Goal: Check status: Check status

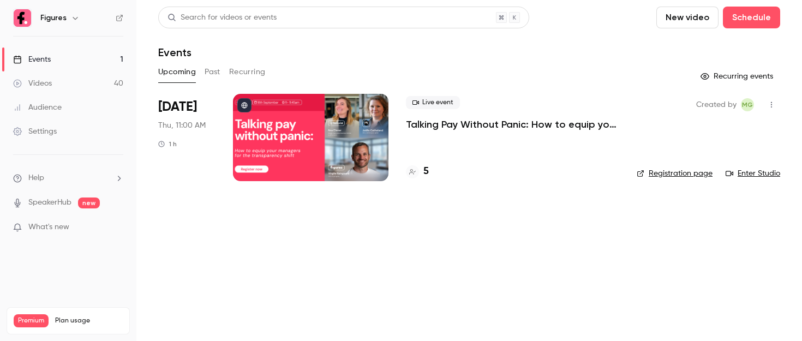
click at [300, 133] on div at bounding box center [310, 137] width 155 height 87
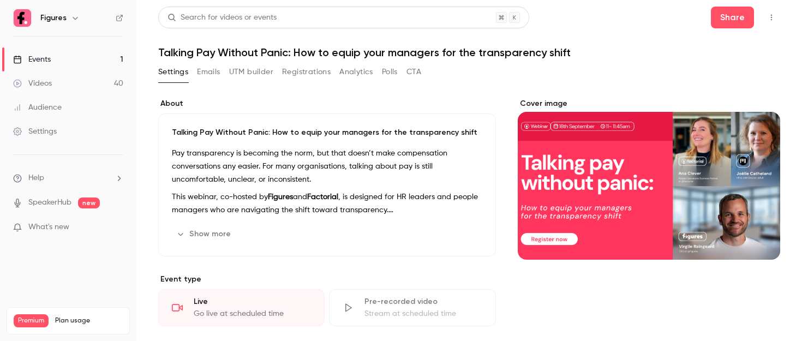
click at [307, 69] on button "Registrations" at bounding box center [306, 71] width 49 height 17
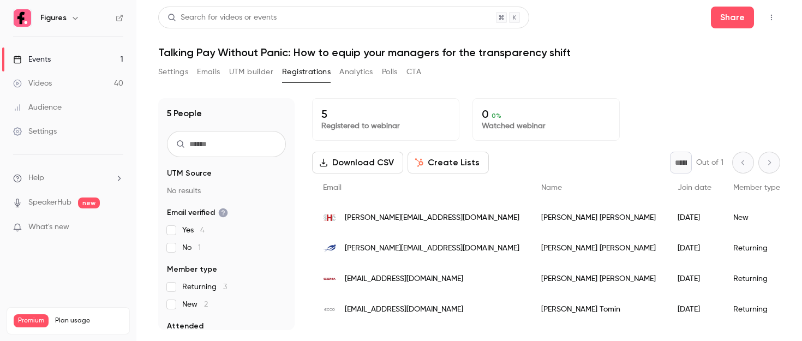
scroll to position [25, 0]
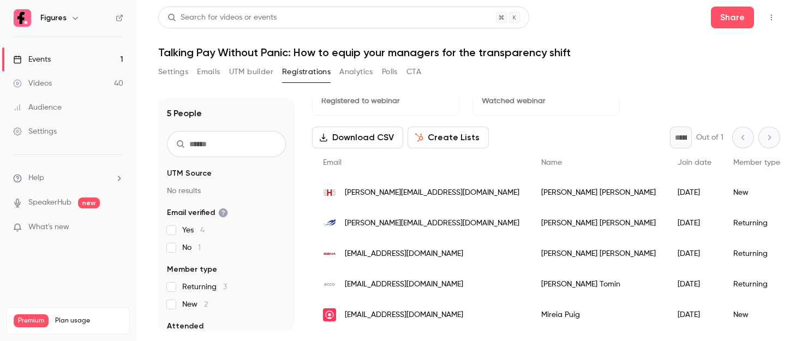
click at [381, 223] on span "[PERSON_NAME][EMAIL_ADDRESS][DOMAIN_NAME]" at bounding box center [432, 223] width 175 height 11
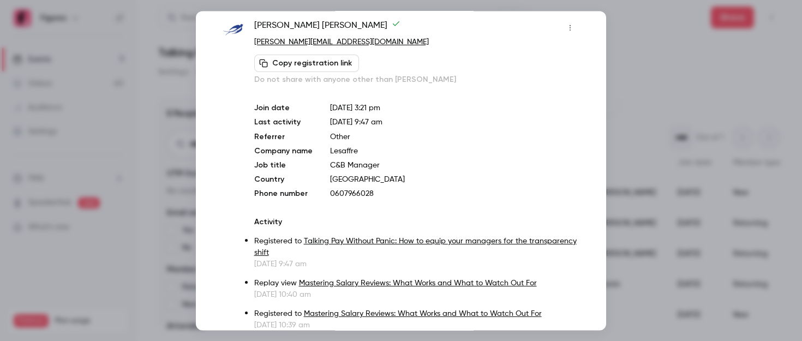
scroll to position [0, 0]
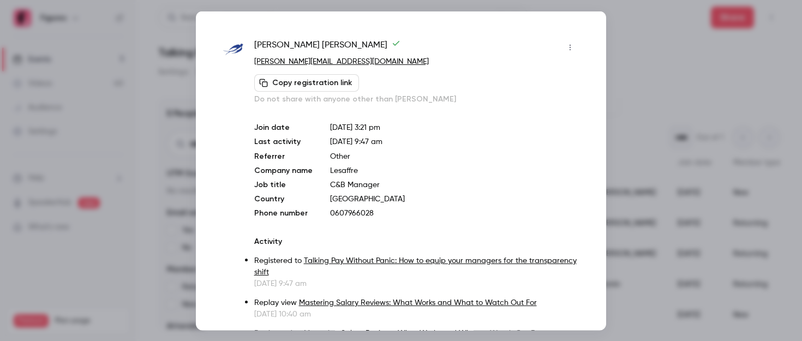
click at [657, 47] on div at bounding box center [401, 170] width 802 height 341
